Goal: Task Accomplishment & Management: Manage account settings

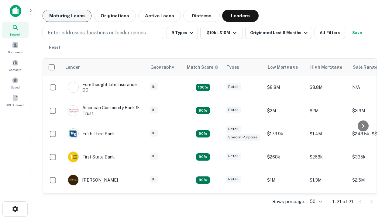
click at [67, 16] on button "Maturing Loans" at bounding box center [67, 16] width 49 height 12
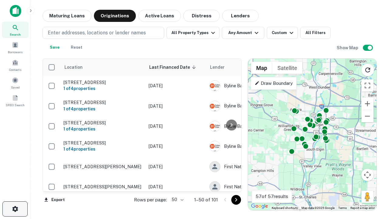
click at [15, 209] on icon "button" at bounding box center [15, 208] width 7 height 7
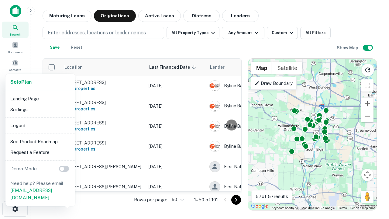
click at [40, 125] on li "Logout" at bounding box center [40, 125] width 65 height 11
